Goal: Task Accomplishment & Management: Manage account settings

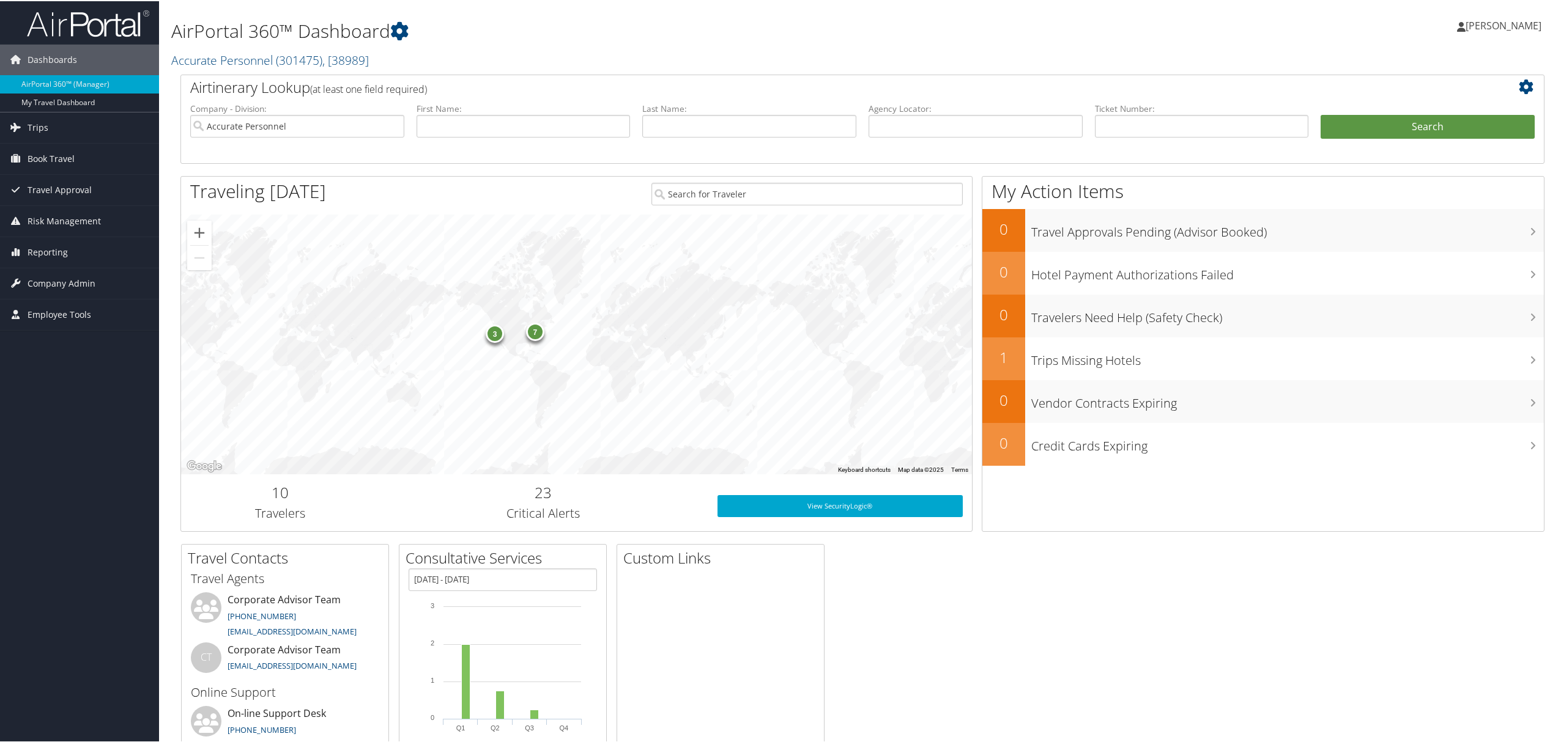
click at [1497, 22] on span "[PERSON_NAME]" at bounding box center [1503, 24] width 76 height 13
click at [1432, 114] on link "View Travel Profile" at bounding box center [1471, 108] width 136 height 21
click at [1487, 23] on span "[PERSON_NAME]" at bounding box center [1503, 24] width 76 height 13
